Goal: Task Accomplishment & Management: Manage account settings

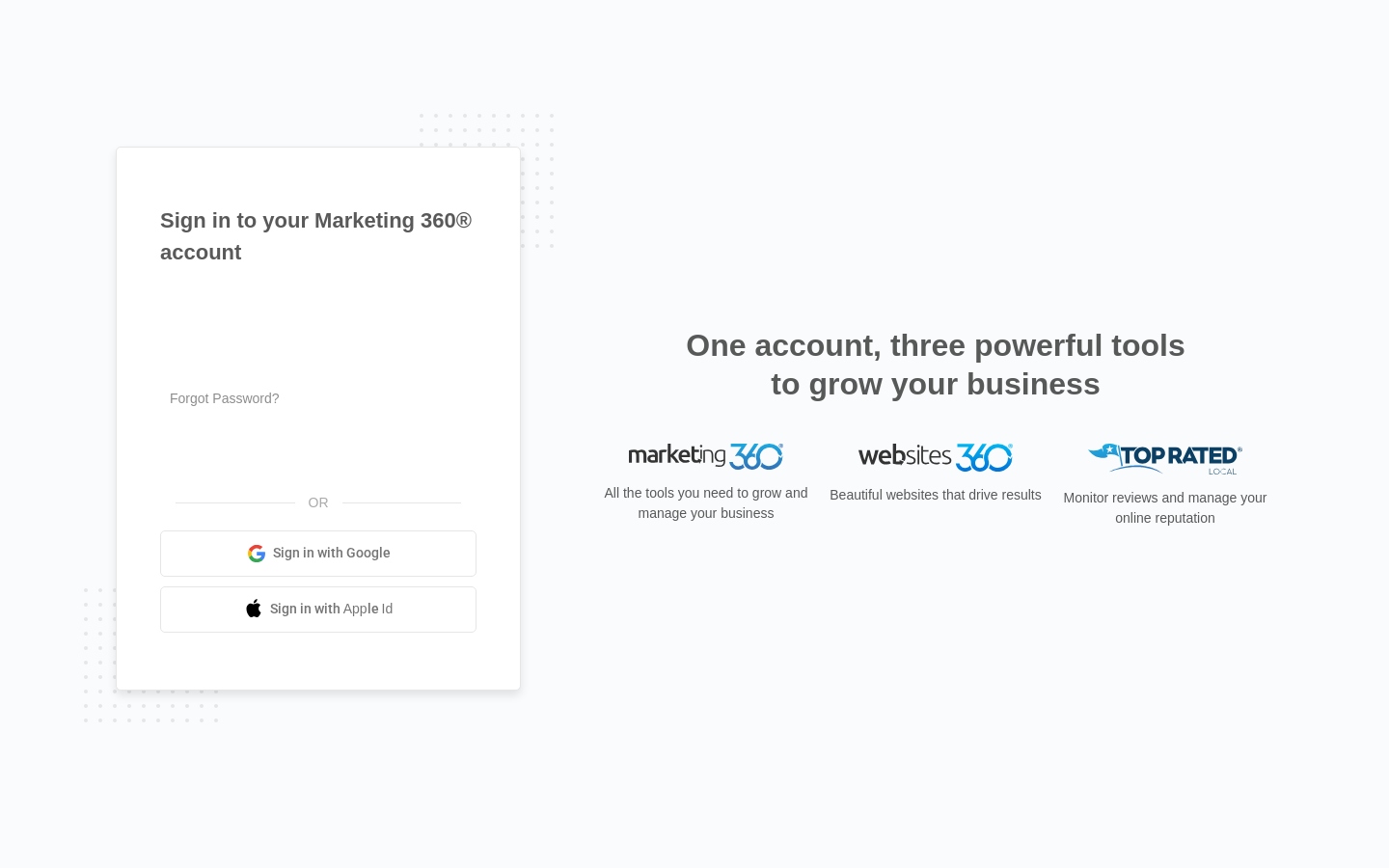
click at [318, 308] on input "text" at bounding box center [318, 308] width 316 height 41
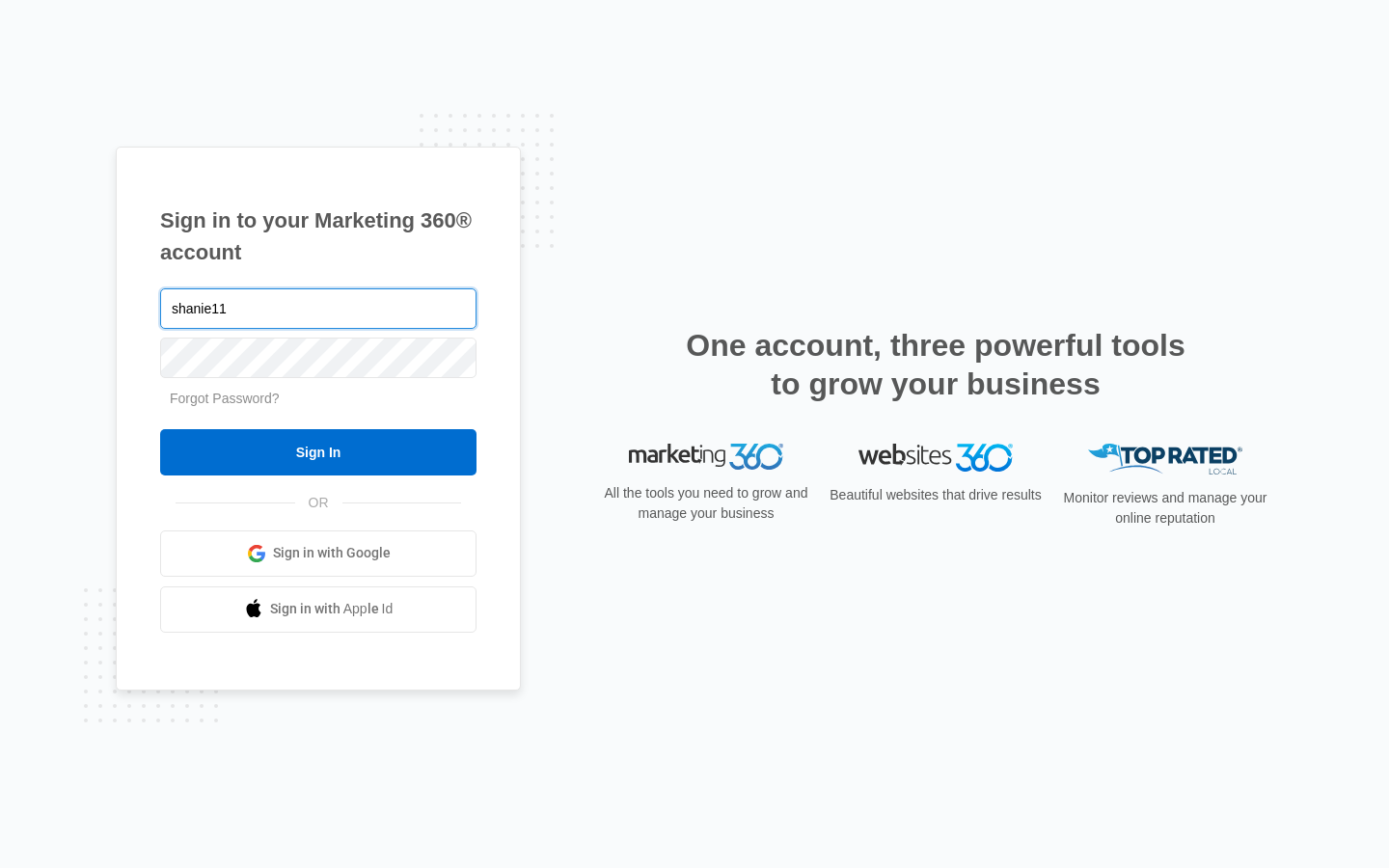
type input "shanie11"
click at [318, 308] on input "text" at bounding box center [318, 308] width 316 height 41
type input "[EMAIL_ADDRESS][DOMAIN_NAME]"
click at [318, 308] on input "text" at bounding box center [318, 308] width 316 height 41
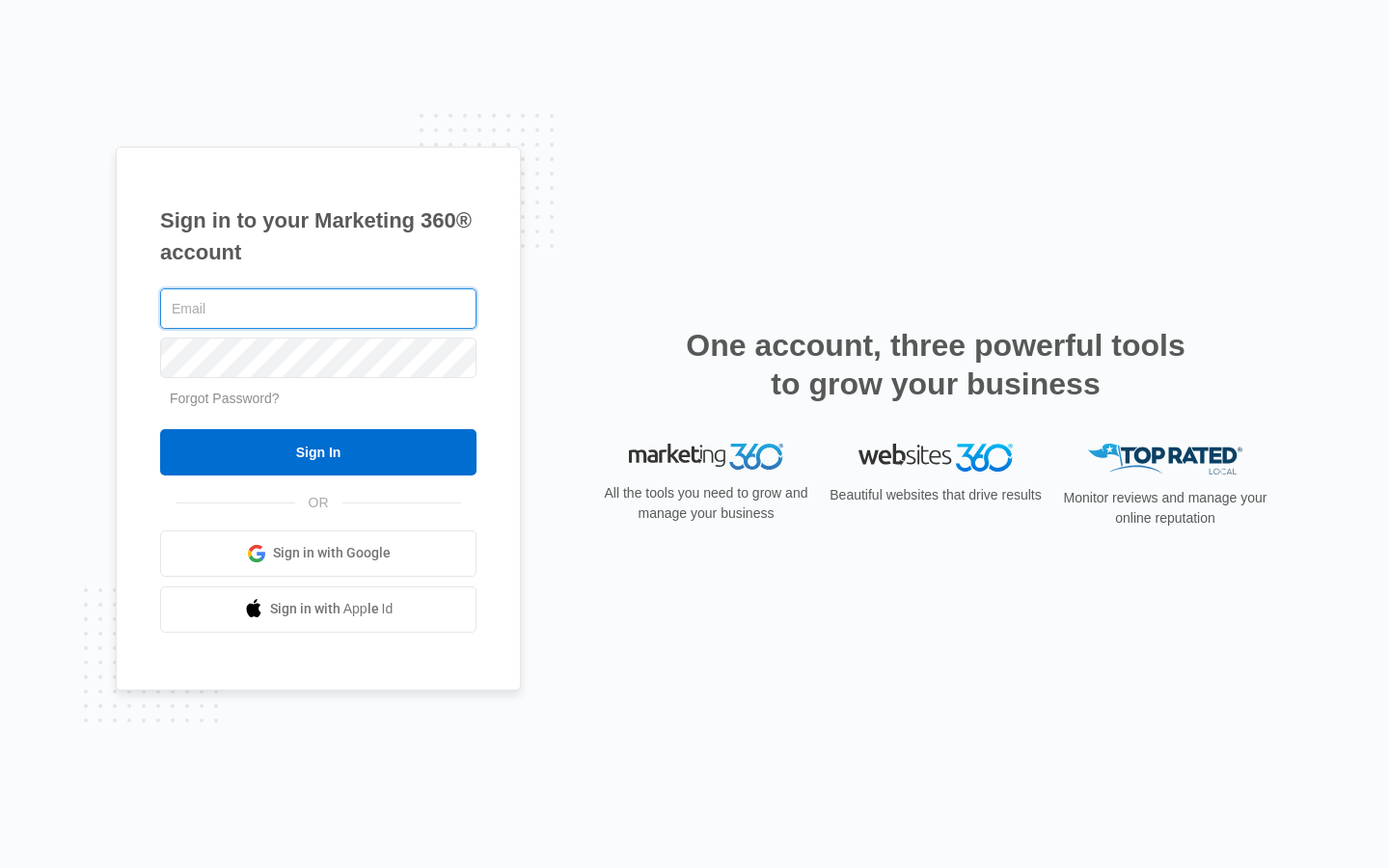
click at [318, 308] on input "text" at bounding box center [318, 308] width 316 height 41
type input "[EMAIL_ADDRESS][DOMAIN_NAME]"
click at [318, 308] on input "text" at bounding box center [318, 308] width 316 height 41
type input "brandonfarmer75@outlook.com"
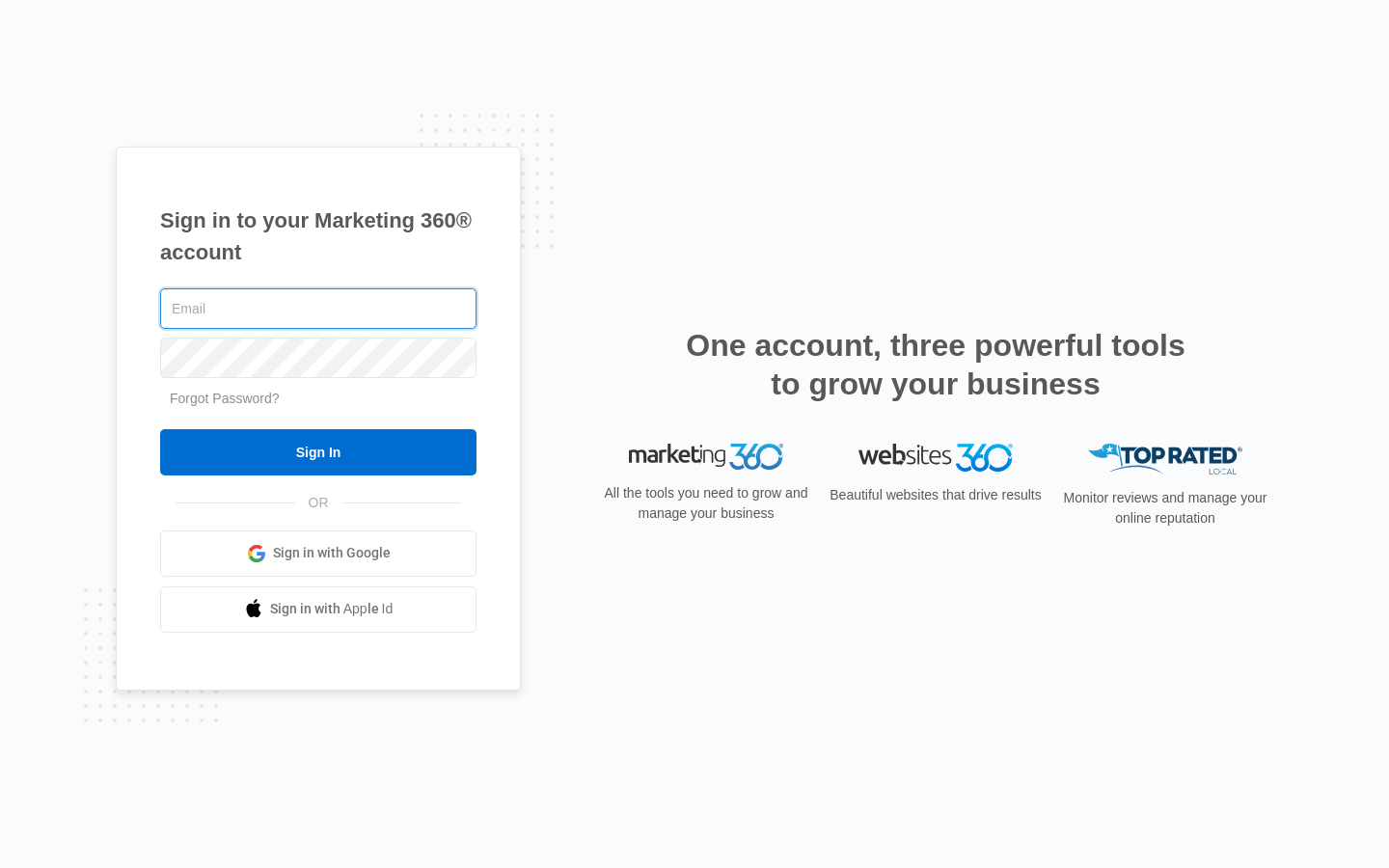
click at [318, 308] on input "text" at bounding box center [318, 308] width 316 height 41
type input "danupton1@aol.com"
click at [318, 308] on input "text" at bounding box center [318, 308] width 316 height 41
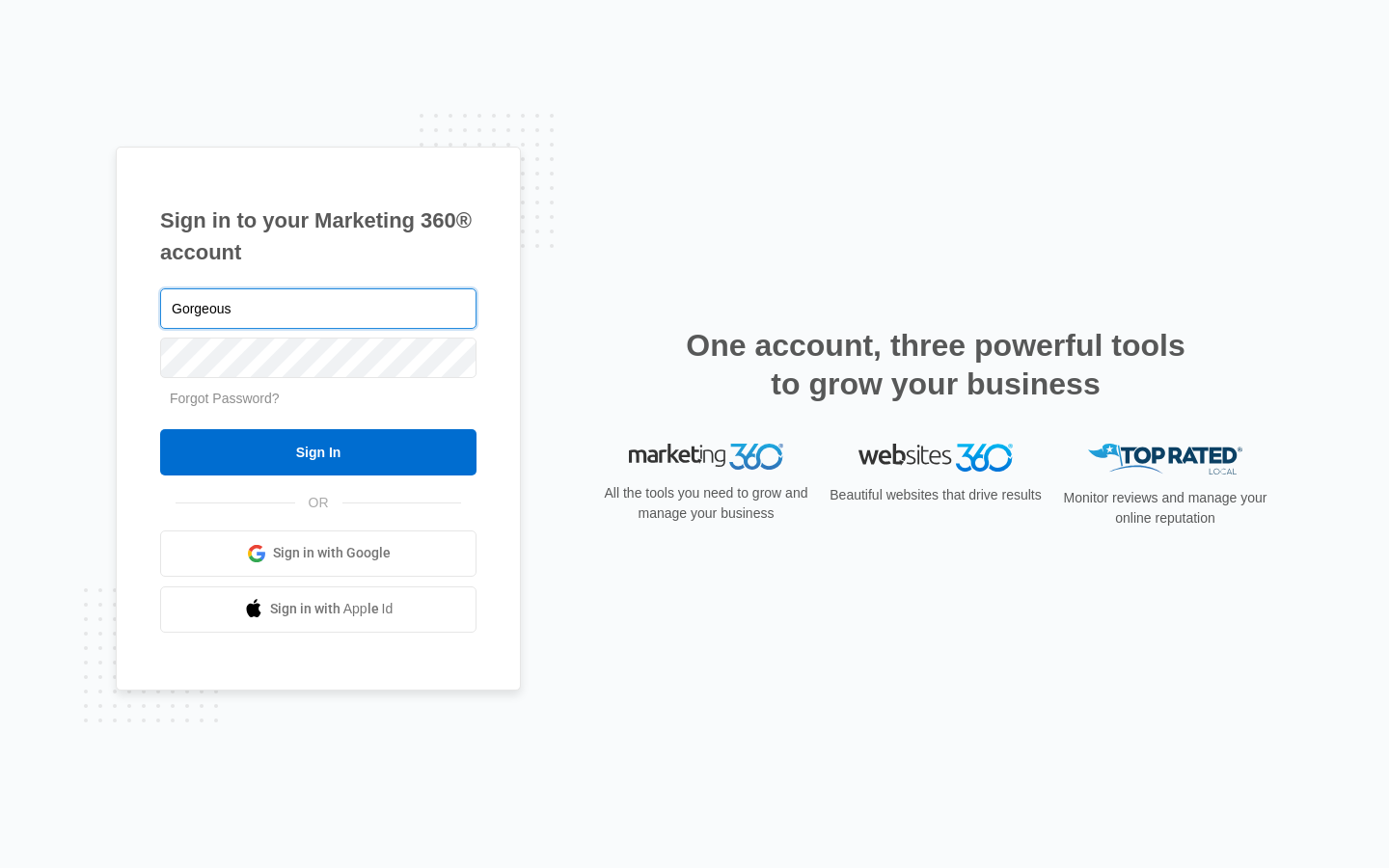
type input "Gorgeous"
click at [318, 308] on input "text" at bounding box center [318, 308] width 316 height 41
type input "[EMAIL_ADDRESS][DOMAIN_NAME]"
click at [160, 430] on input "Sign In" at bounding box center [318, 452] width 316 height 47
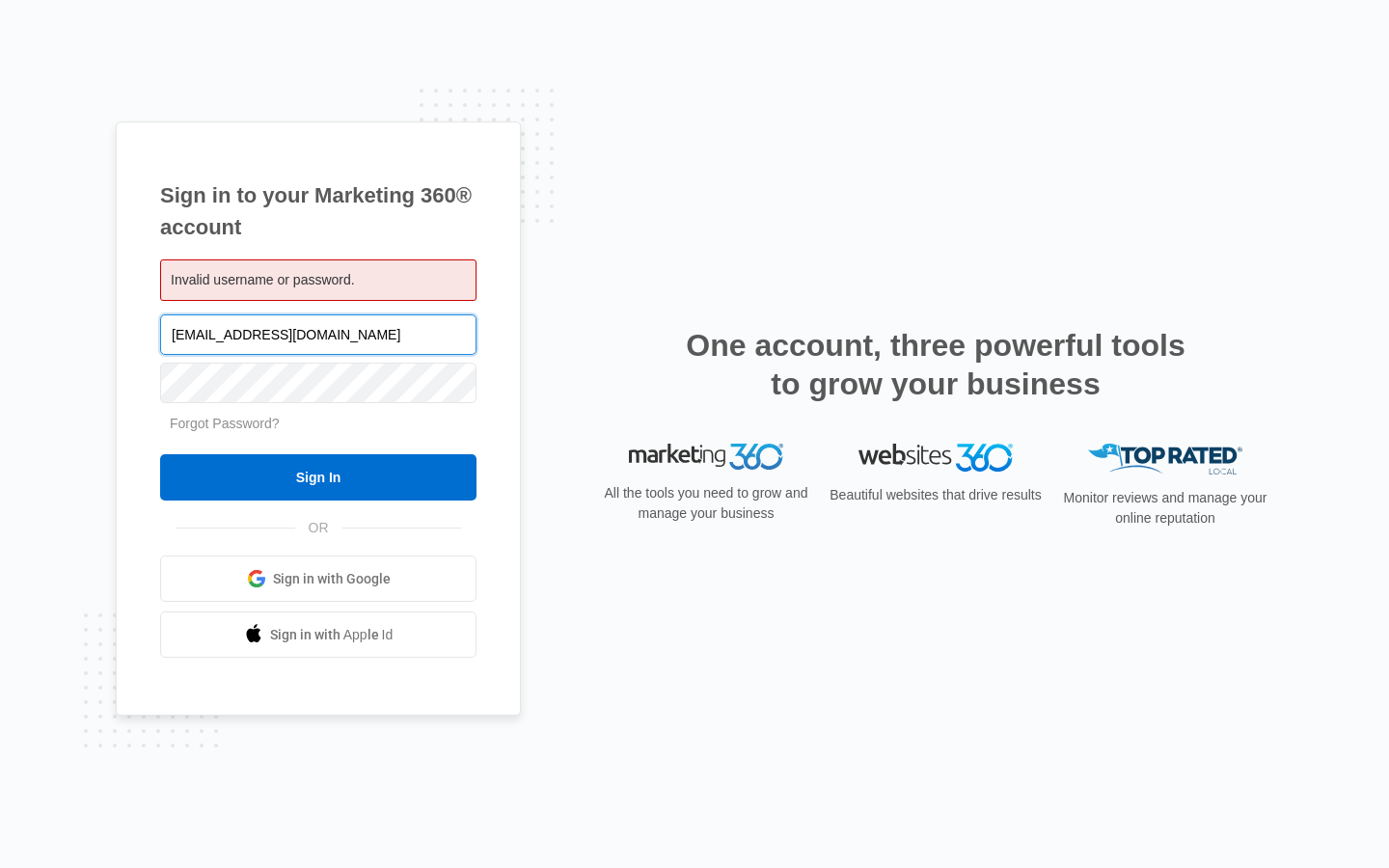
click at [318, 334] on input "[EMAIL_ADDRESS][DOMAIN_NAME]" at bounding box center [318, 334] width 316 height 41
type input "j"
type input "brandonfarmer75@outlook.com"
click at [160, 454] on input "Sign In" at bounding box center [318, 477] width 316 height 47
click at [318, 334] on input "[EMAIL_ADDRESS][DOMAIN_NAME]" at bounding box center [318, 334] width 316 height 41
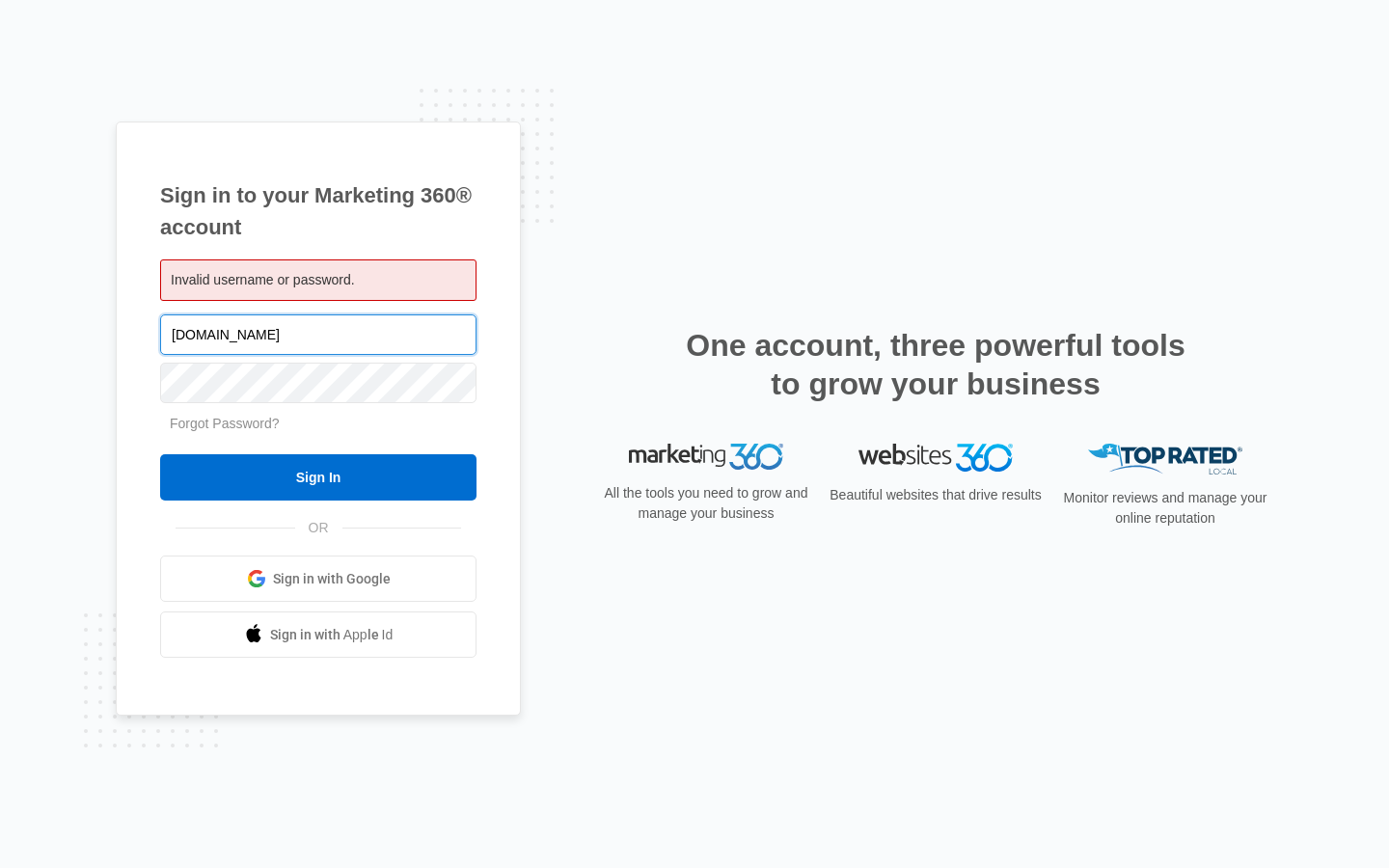
type input "ok.com"
type input "danupton1@aol.com"
click at [160, 454] on input "Sign In" at bounding box center [318, 477] width 316 height 47
click at [318, 334] on input "danupton1@aol.com" at bounding box center [318, 334] width 316 height 41
type input "d"
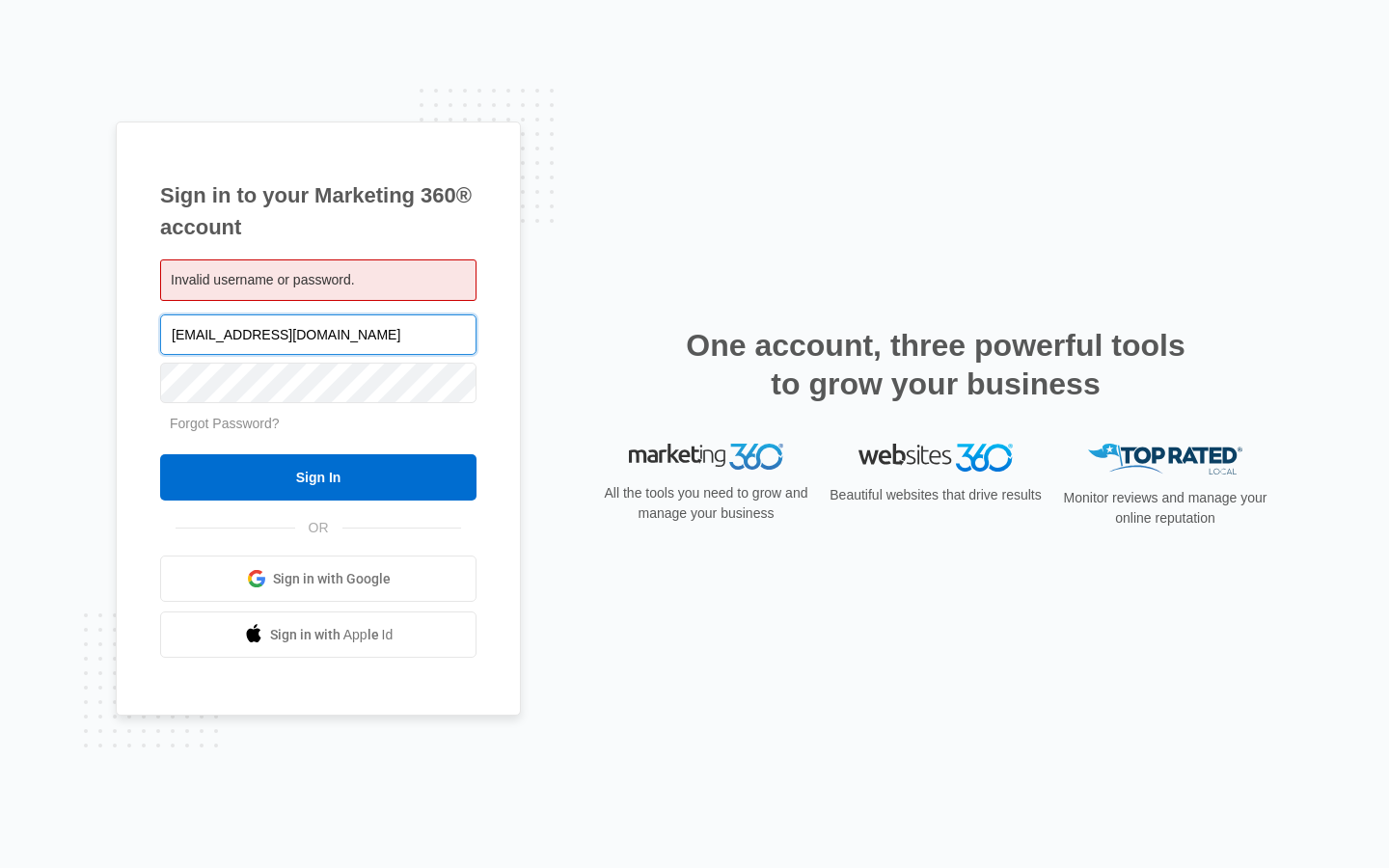
type input "[EMAIL_ADDRESS][DOMAIN_NAME]"
click at [160, 454] on input "Sign In" at bounding box center [318, 477] width 316 height 47
click at [318, 477] on input "Sign In" at bounding box center [318, 477] width 316 height 47
click at [318, 334] on input "[EMAIL_ADDRESS][DOMAIN_NAME]" at bounding box center [318, 334] width 316 height 41
type input "j"
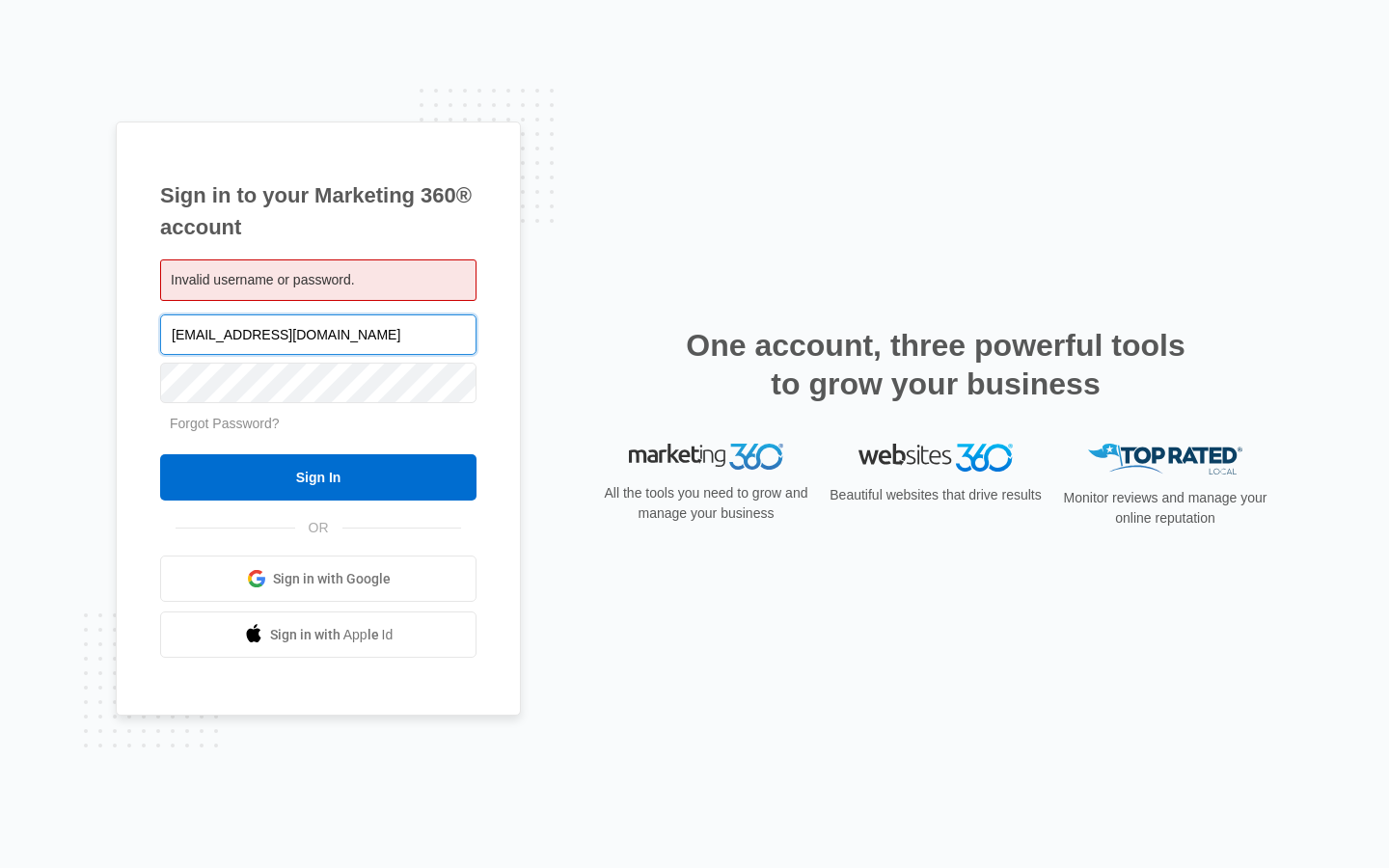
type input "[EMAIL_ADDRESS][DOMAIN_NAME]"
